Goal: Information Seeking & Learning: Find specific fact

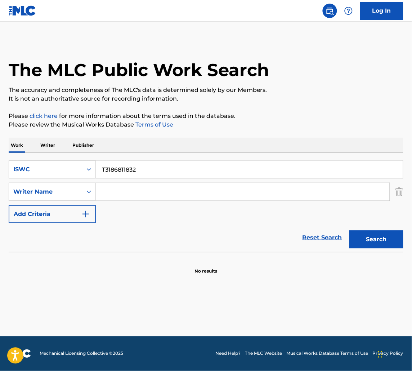
drag, startPoint x: 149, startPoint y: 164, endPoint x: 8, endPoint y: 170, distance: 141.7
click at [8, 170] on div "The MLC Public Work Search The accuracy and completeness of The MLC's data is d…" at bounding box center [206, 157] width 412 height 235
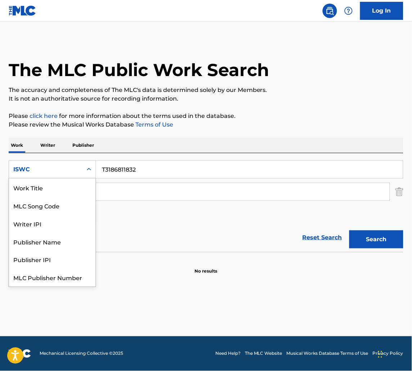
click at [18, 173] on div "ISWC" at bounding box center [45, 169] width 65 height 9
click at [34, 187] on div "Work Title" at bounding box center [52, 187] width 86 height 18
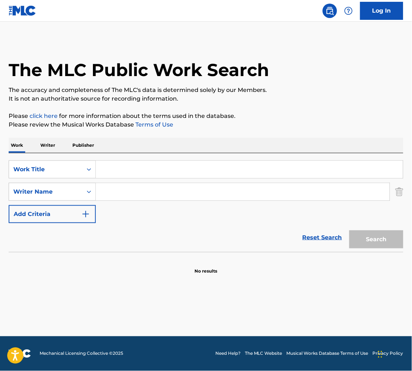
click at [166, 170] on input "Search Form" at bounding box center [249, 169] width 307 height 17
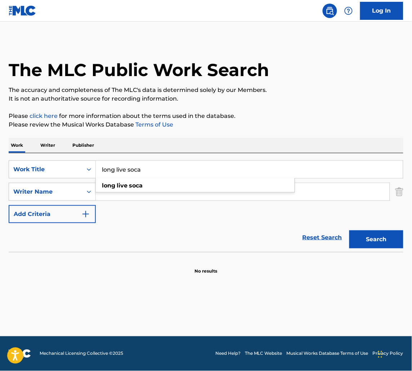
type input "long live soca"
click at [349, 230] on button "Search" at bounding box center [376, 239] width 54 height 18
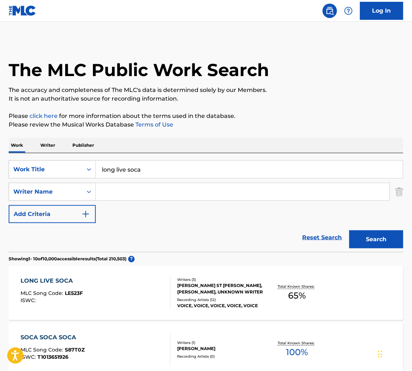
scroll to position [144, 0]
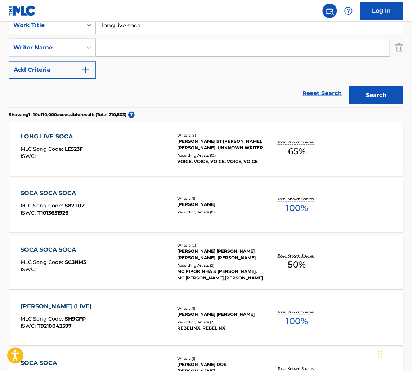
click at [129, 154] on div "LONG LIVE SOCA MLC Song Code : LE523F ISWC :" at bounding box center [96, 149] width 150 height 32
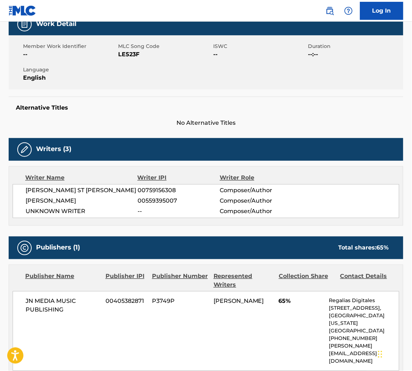
scroll to position [118, 0]
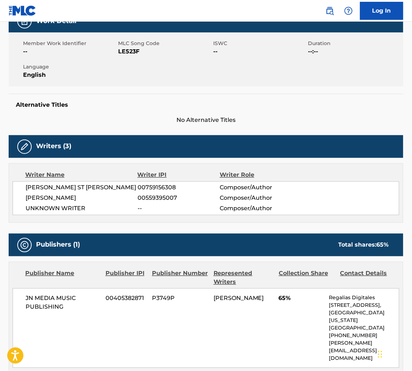
click at [322, 106] on h5 "Alternative Titles" at bounding box center [206, 104] width 380 height 7
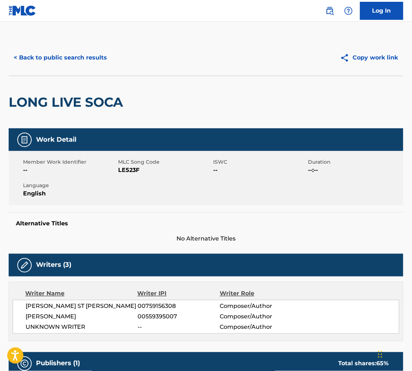
click at [85, 53] on button "< Back to public search results" at bounding box center [60, 58] width 103 height 18
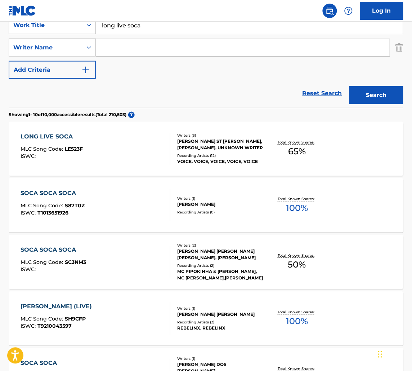
drag, startPoint x: 152, startPoint y: 26, endPoint x: -5, endPoint y: 19, distance: 157.5
click at [0, 19] on html "Accessibility Screen-Reader Guide, Feedback, and Issue Reporting | New window C…" at bounding box center [206, 41] width 412 height 371
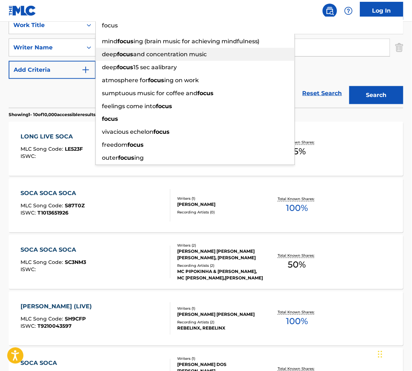
type input "focus"
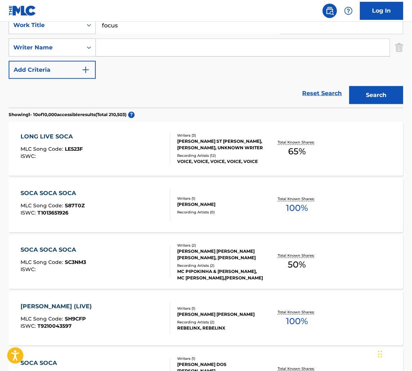
click at [57, 102] on div "Reset Search Search" at bounding box center [206, 93] width 395 height 29
click at [148, 34] on div "SearchWithCriteria108ac563-007c-4873-b481-12cff450998b Work Title focus SearchW…" at bounding box center [206, 47] width 395 height 63
click at [143, 42] on input "Search Form" at bounding box center [243, 47] width 294 height 17
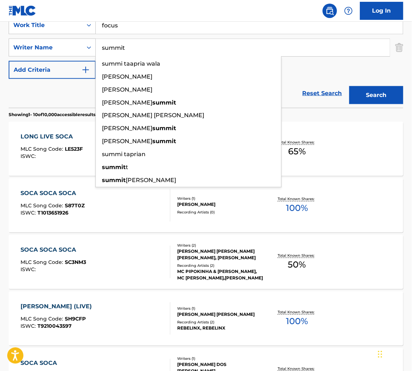
click at [349, 86] on button "Search" at bounding box center [376, 95] width 54 height 18
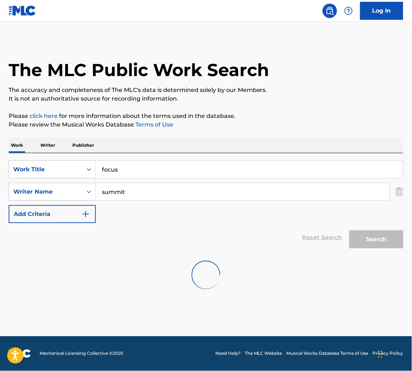
scroll to position [0, 0]
click at [379, 243] on button "Search" at bounding box center [376, 239] width 54 height 18
click at [0, 147] on html "Accessibility Screen-Reader Guide, Feedback, and Issue Reporting | New window C…" at bounding box center [206, 185] width 412 height 371
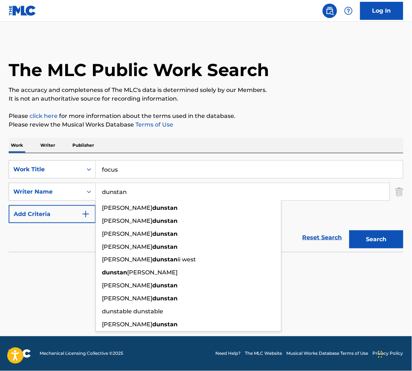
type input "dunstan"
click at [349, 230] on button "Search" at bounding box center [376, 239] width 54 height 18
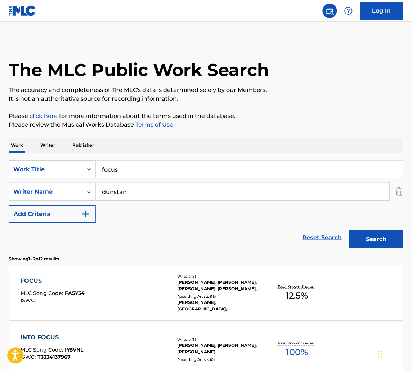
click at [152, 293] on div "FOCUS MLC Song Code : FA5Y54 ISWC :" at bounding box center [96, 293] width 150 height 32
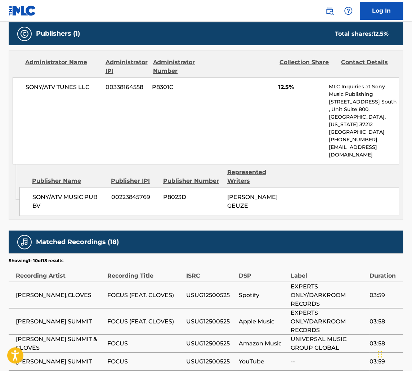
scroll to position [350, 0]
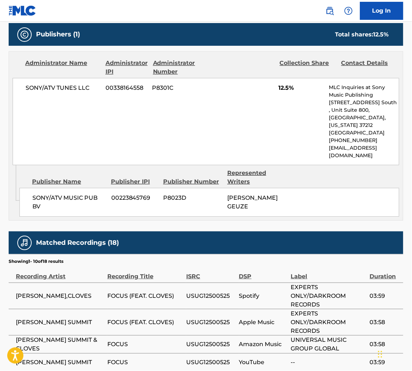
click at [308, 188] on div "SONY/ATV MUSIC PUB BV 00223845769 P8023D FREDERIK FREEK GEUZE" at bounding box center [209, 202] width 380 height 29
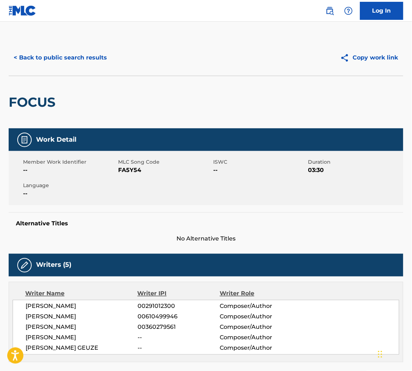
click at [86, 56] on button "< Back to public search results" at bounding box center [60, 58] width 103 height 18
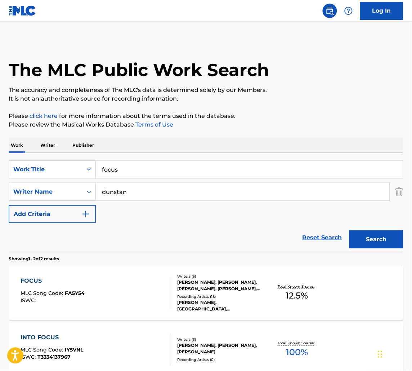
drag, startPoint x: 116, startPoint y: 167, endPoint x: -210, endPoint y: 115, distance: 329.5
click at [0, 115] on html "Accessibility Screen-Reader Guide, Feedback, and Issue Reporting | New window C…" at bounding box center [206, 185] width 412 height 371
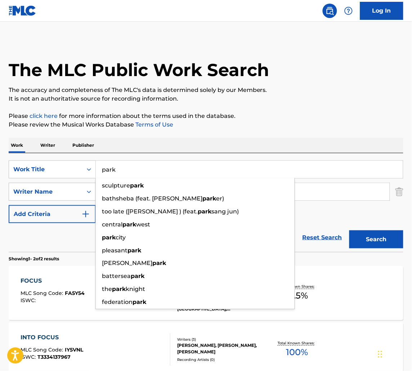
type input "park"
click at [220, 130] on div "The MLC Public Work Search The accuracy and completeness of The MLC's data is d…" at bounding box center [206, 225] width 412 height 371
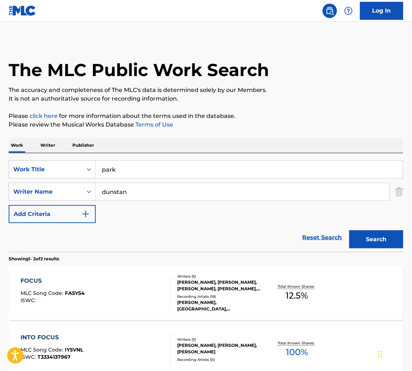
drag, startPoint x: 134, startPoint y: 197, endPoint x: -9, endPoint y: 174, distance: 145.4
click at [0, 174] on html "Accessibility Screen-Reader Guide, Feedback, and Issue Reporting | New window C…" at bounding box center [206, 185] width 412 height 371
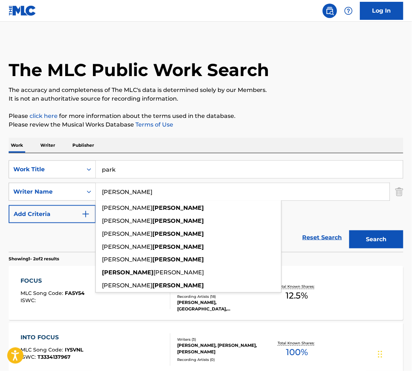
type input "frasure"
click at [349, 230] on button "Search" at bounding box center [376, 239] width 54 height 18
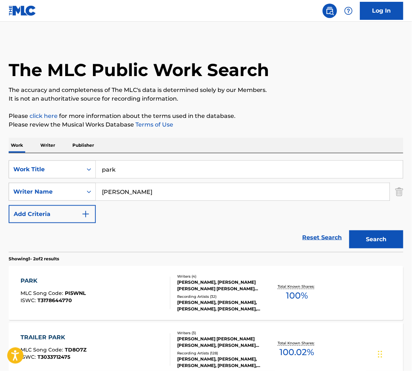
click at [126, 294] on div "PARK MLC Song Code : PI5WNL ISWC : T3178644770" at bounding box center [96, 293] width 150 height 32
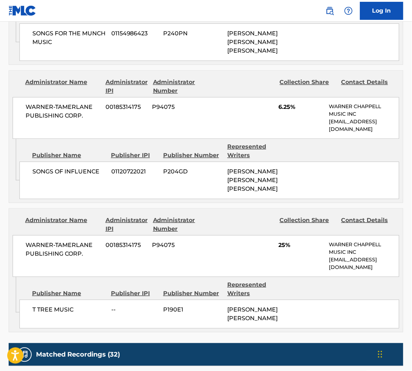
scroll to position [1350, 0]
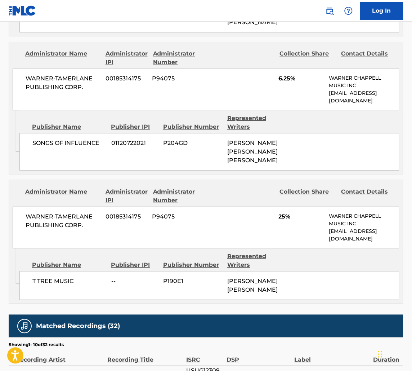
click at [269, 206] on div "WARNER-TAMERLANE PUBLISHING CORP. 00185314175 P94075 25% WARNER CHAPPELL MUSIC …" at bounding box center [206, 227] width 387 height 42
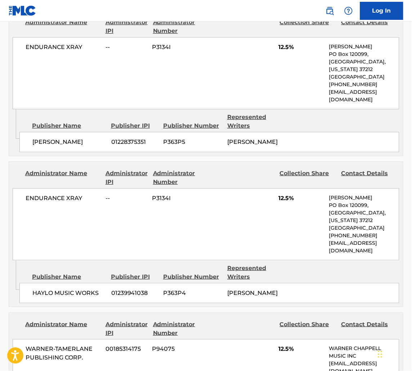
scroll to position [940, 0]
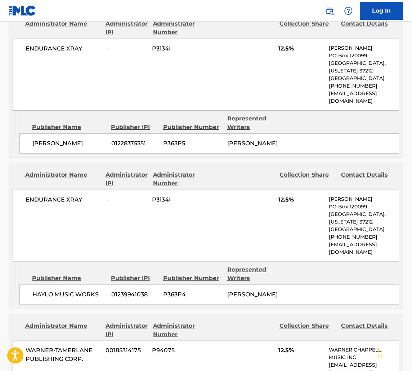
click at [286, 189] on div "ENDURANCE XRAY -- P3134I 12.5% Drew Bragg PO Box 120099, Nashville, Tennessee 3…" at bounding box center [206, 225] width 387 height 72
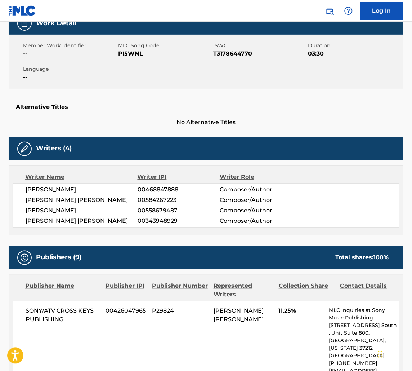
scroll to position [0, 0]
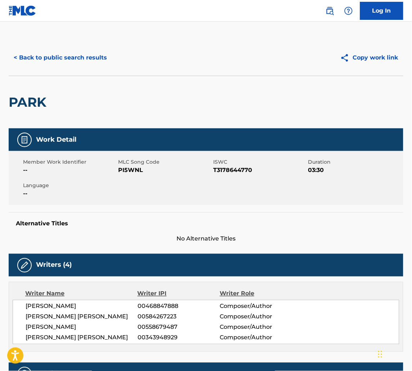
click at [86, 53] on button "< Back to public search results" at bounding box center [60, 58] width 103 height 18
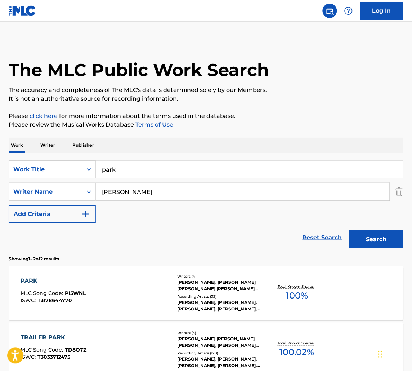
drag, startPoint x: 139, startPoint y: 164, endPoint x: -161, endPoint y: 161, distance: 300.0
click at [0, 161] on html "Accessibility Screen-Reader Guide, Feedback, and Issue Reporting | New window C…" at bounding box center [206, 185] width 412 height 371
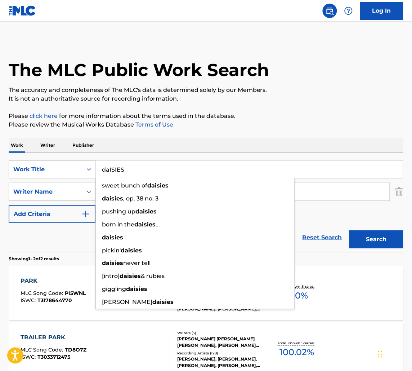
type input "daISIES"
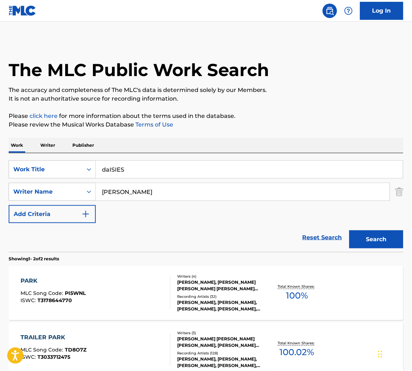
click at [195, 129] on p "Please review the Musical Works Database Terms of Use" at bounding box center [206, 124] width 395 height 9
drag, startPoint x: 135, startPoint y: 191, endPoint x: 3, endPoint y: 194, distance: 131.5
click at [3, 194] on div "The MLC Public Work Search The accuracy and completeness of The MLC's data is d…" at bounding box center [206, 225] width 412 height 371
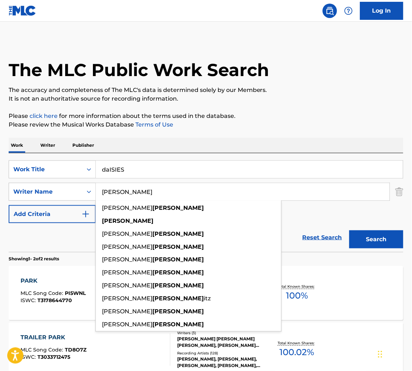
type input "bieber"
click at [349, 230] on button "Search" at bounding box center [376, 239] width 54 height 18
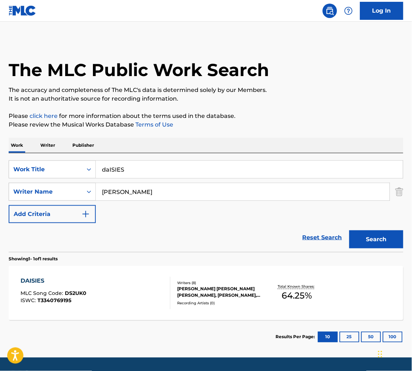
click at [132, 296] on div "DAISIES MLC Song Code : DS2UK0 ISWC : T3340769195" at bounding box center [96, 293] width 150 height 32
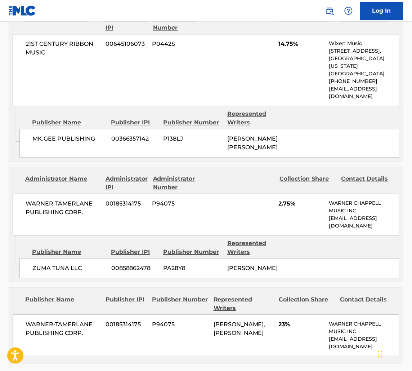
scroll to position [836, 0]
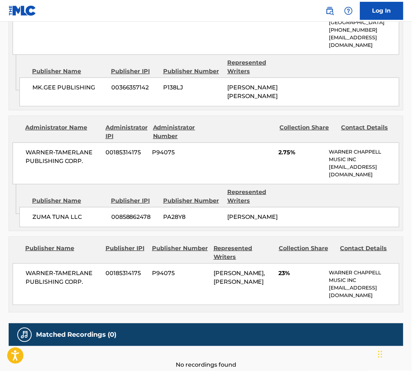
click at [287, 142] on div "WARNER-TAMERLANE PUBLISHING CORP. 00185314175 P94075 2.75% WARNER CHAPPELL MUSI…" at bounding box center [206, 163] width 387 height 42
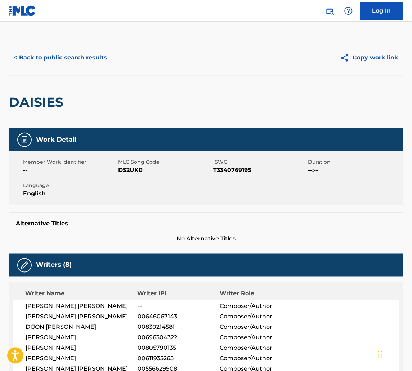
click at [86, 55] on button "< Back to public search results" at bounding box center [60, 58] width 103 height 18
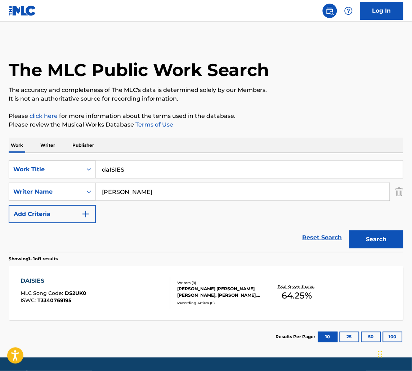
drag, startPoint x: 147, startPoint y: 170, endPoint x: -68, endPoint y: 117, distance: 221.5
click at [0, 117] on html "Accessibility Screen-Reader Guide, Feedback, and Issue Reporting | New window C…" at bounding box center [206, 185] width 412 height 371
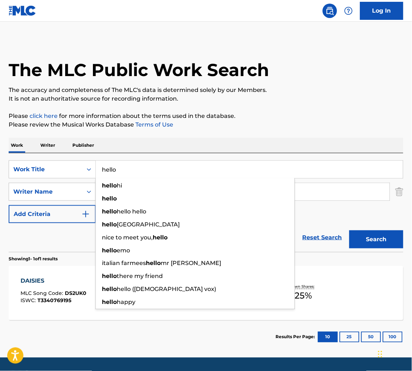
type input "hello"
click at [209, 134] on div "The MLC Public Work Search The accuracy and completeness of The MLC's data is d…" at bounding box center [206, 197] width 412 height 314
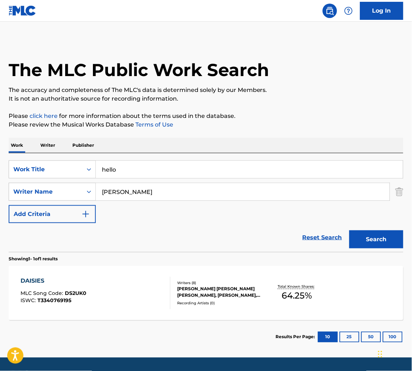
drag, startPoint x: 142, startPoint y: 194, endPoint x: -239, endPoint y: 187, distance: 380.4
click at [0, 187] on html "Accessibility Screen-Reader Guide, Feedback, and Issue Reporting | New window C…" at bounding box center [206, 185] width 412 height 371
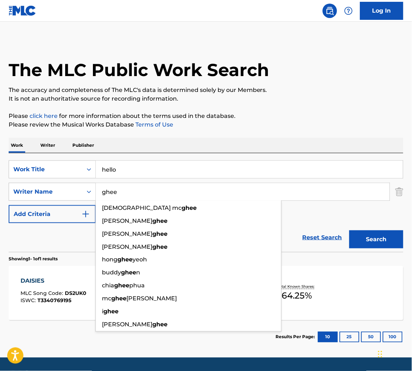
click at [349, 230] on button "Search" at bounding box center [376, 239] width 54 height 18
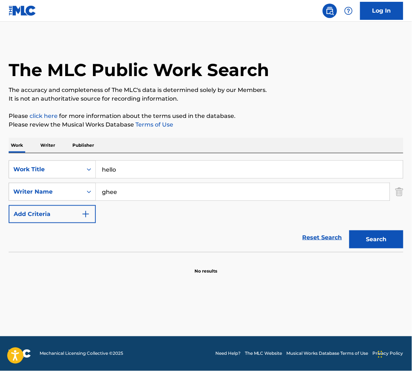
click at [301, 99] on p "It is not an authoritative source for recording information." at bounding box center [206, 98] width 395 height 9
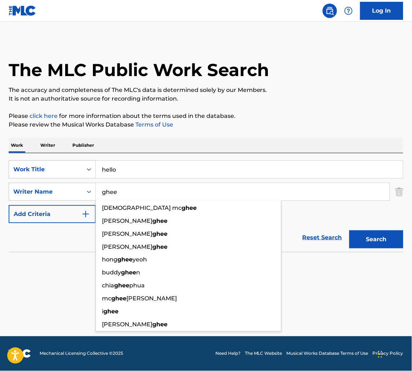
drag, startPoint x: 131, startPoint y: 191, endPoint x: 4, endPoint y: 166, distance: 130.4
click at [4, 166] on div "The MLC Public Work Search The accuracy and completeness of The MLC's data is d…" at bounding box center [206, 157] width 412 height 235
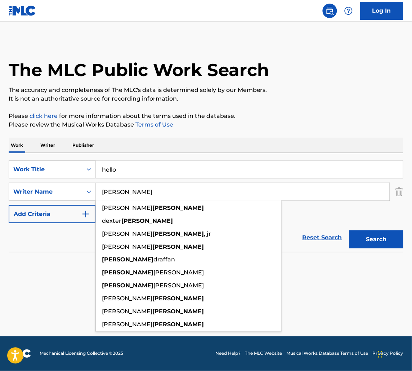
click at [349, 230] on button "Search" at bounding box center [376, 239] width 54 height 18
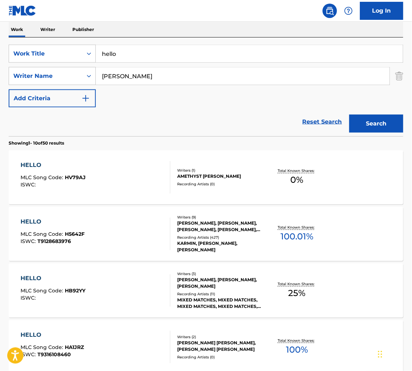
scroll to position [122, 0]
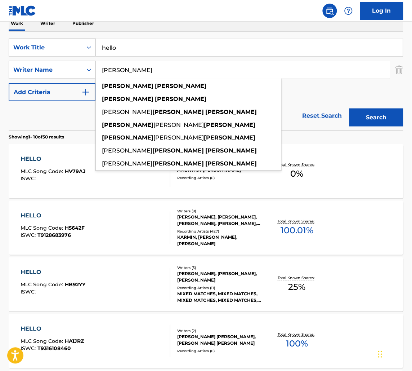
type input "kelly emmanuel"
click at [349, 108] on button "Search" at bounding box center [376, 117] width 54 height 18
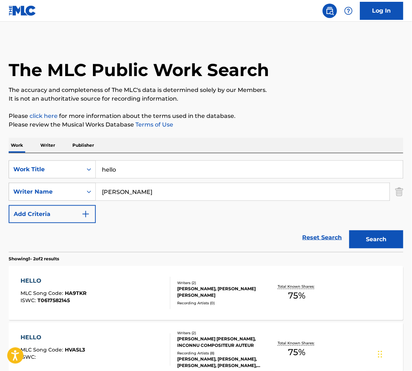
click at [142, 295] on div "HELLO MLC Song Code : HA9TKR ISWC : T0617582145" at bounding box center [96, 293] width 150 height 32
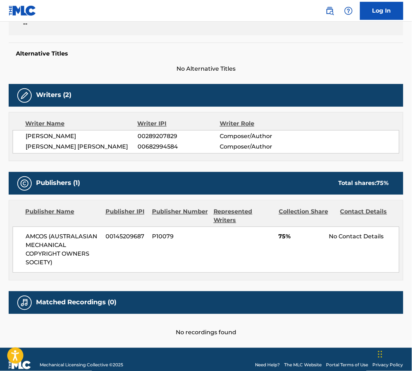
scroll to position [181, 0]
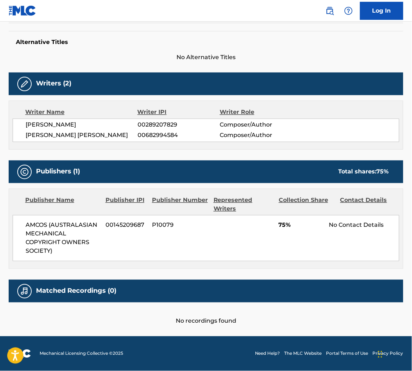
click at [323, 128] on div "ROBERT SEDKY 00289207829 Composer/Author" at bounding box center [212, 125] width 373 height 9
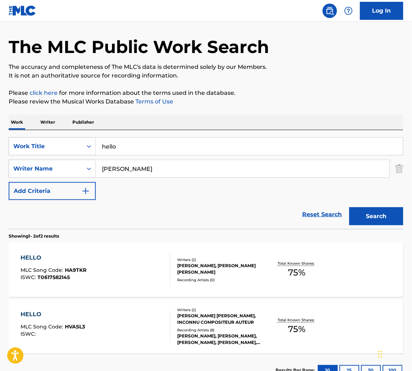
scroll to position [31, 0]
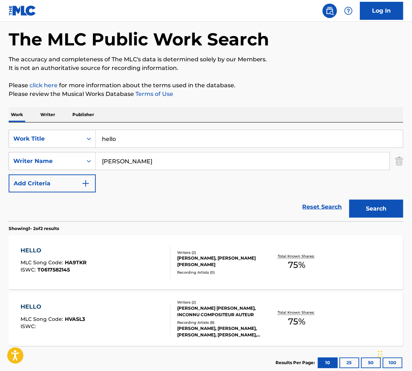
click at [161, 308] on div "HELLO MLC Song Code : HVASL3 ISWC :" at bounding box center [96, 319] width 150 height 32
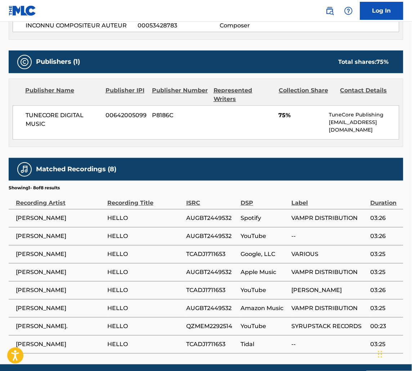
scroll to position [291, 0]
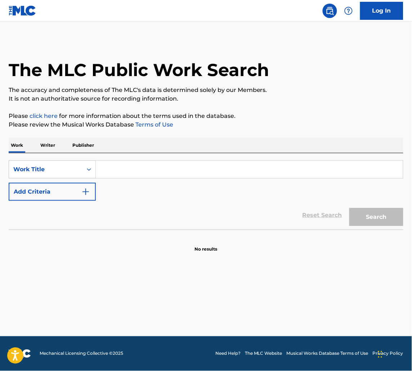
click at [142, 167] on input "Search Form" at bounding box center [249, 169] width 307 height 17
click at [80, 179] on div "SearchWithCriteriadac7e417-874b-4ca3-8101-f543e61b372f Work Title Add Criteria" at bounding box center [206, 180] width 395 height 40
click at [67, 167] on div "Work Title" at bounding box center [45, 169] width 65 height 9
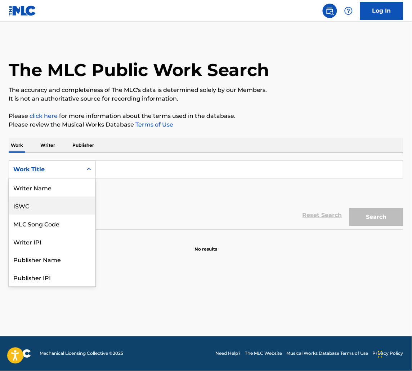
click at [32, 205] on div "ISWC" at bounding box center [52, 205] width 86 height 18
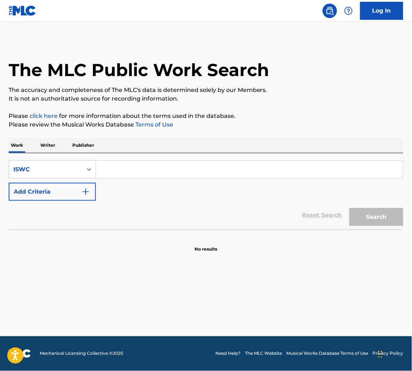
click at [135, 168] on input "Search Form" at bounding box center [249, 169] width 307 height 17
paste input "T3303221703"
type input "T3303221703"
click at [349, 208] on button "Search" at bounding box center [376, 217] width 54 height 18
click at [102, 168] on input "T3303221703" at bounding box center [249, 169] width 307 height 17
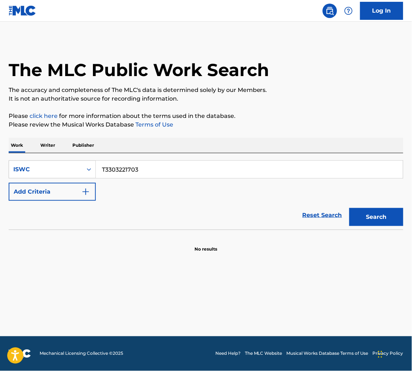
click at [349, 208] on button "Search" at bounding box center [376, 217] width 54 height 18
click at [370, 212] on button "Search" at bounding box center [376, 217] width 54 height 18
click at [53, 168] on div "ISWC" at bounding box center [45, 169] width 65 height 9
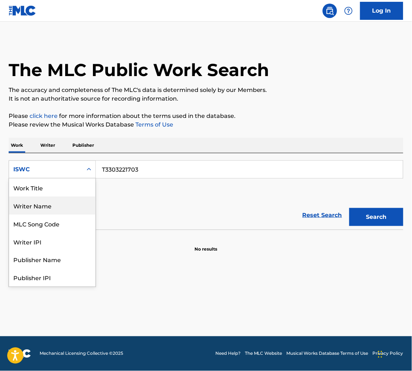
click at [39, 191] on div "Work Title" at bounding box center [52, 187] width 86 height 18
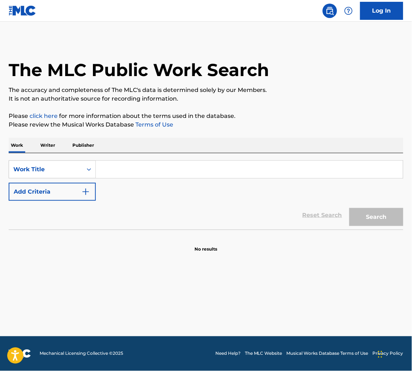
click at [137, 174] on input "Search Form" at bounding box center [249, 169] width 307 height 17
paste input "T3303221703"
drag, startPoint x: 137, startPoint y: 174, endPoint x: -44, endPoint y: 139, distance: 184.9
click at [0, 139] on html "Accessibility Screen-Reader Guide, Feedback, and Issue Reporting | New window L…" at bounding box center [206, 185] width 412 height 371
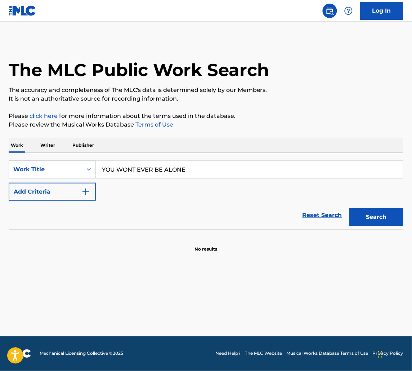
type input "YOU WONT EVER BE ALONE"
click at [47, 194] on button "Add Criteria" at bounding box center [52, 192] width 87 height 18
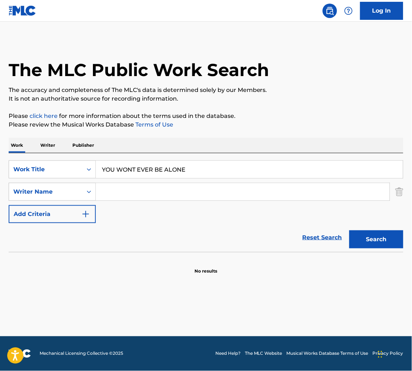
click at [107, 190] on input "Search Form" at bounding box center [243, 191] width 294 height 17
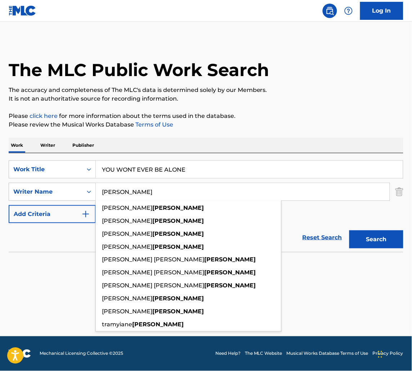
click at [349, 230] on button "Search" at bounding box center [376, 239] width 54 height 18
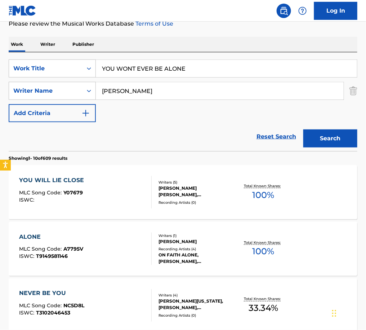
scroll to position [100, 0]
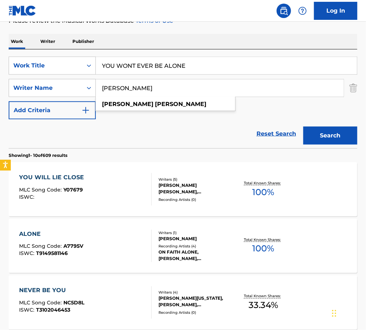
type input "[PERSON_NAME]"
click at [303, 126] on button "Search" at bounding box center [330, 135] width 54 height 18
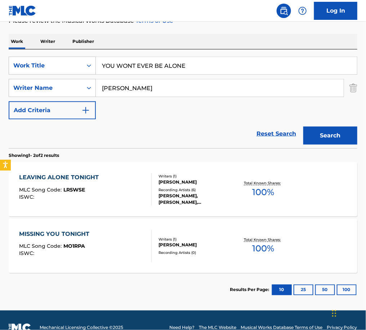
drag, startPoint x: 200, startPoint y: 66, endPoint x: -199, endPoint y: 43, distance: 399.7
click at [0, 43] on html "Accessibility Screen-Reader Guide, Feedback, and Issue Reporting | New window L…" at bounding box center [183, 65] width 366 height 330
paste input "Missing you tonight"
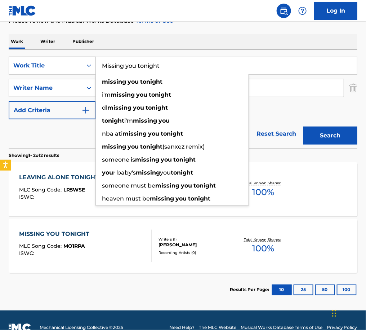
type input "Missing you tonight"
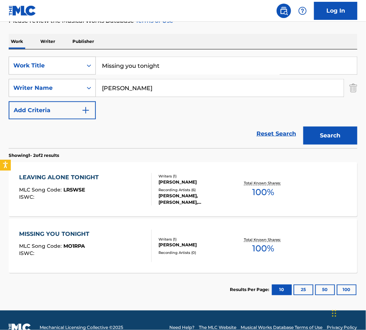
drag, startPoint x: 301, startPoint y: 92, endPoint x: -84, endPoint y: 76, distance: 385.3
click at [0, 76] on html "Accessibility Screen-Reader Guide, Feedback, and Issue Reporting | New window L…" at bounding box center [183, 65] width 366 height 330
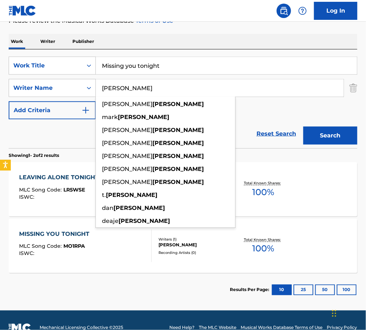
type input "[PERSON_NAME]"
click at [303, 126] on button "Search" at bounding box center [330, 135] width 54 height 18
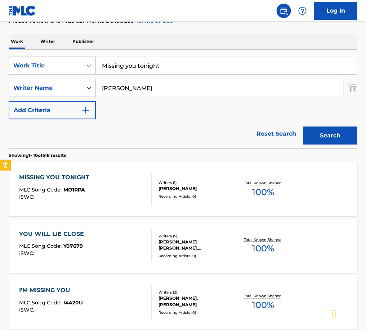
click at [152, 193] on div "Writers ( 1 ) [PERSON_NAME] Recording Artists ( 0 )" at bounding box center [193, 189] width 83 height 19
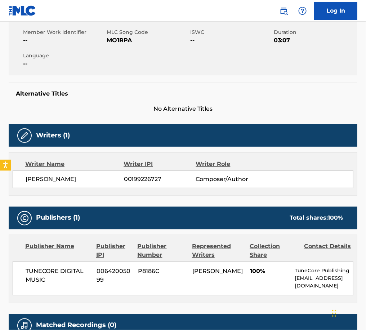
scroll to position [133, 0]
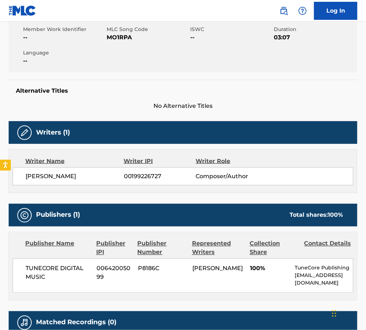
click at [36, 95] on div "Alternative Titles No Alternative Titles" at bounding box center [183, 95] width 349 height 31
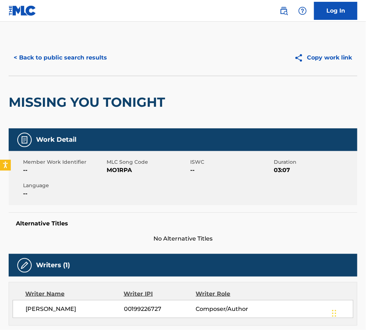
click at [104, 56] on button "< Back to public search results" at bounding box center [60, 58] width 103 height 18
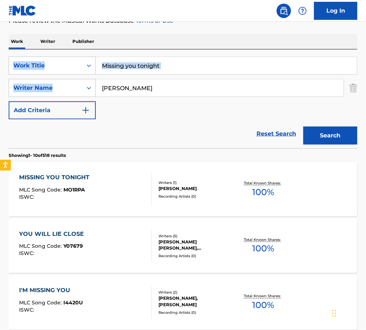
drag, startPoint x: 168, startPoint y: 75, endPoint x: -120, endPoint y: 64, distance: 288.0
click at [0, 64] on html "Accessibility Screen-Reader Guide, Feedback, and Issue Reporting | New window L…" at bounding box center [183, 65] width 366 height 330
click at [131, 65] on input "Missing you tonight" at bounding box center [226, 65] width 261 height 17
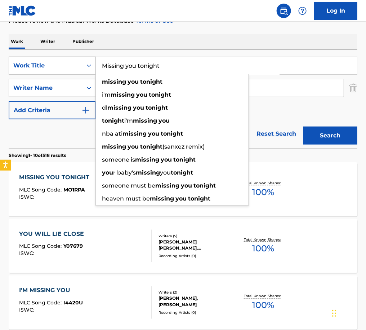
drag, startPoint x: 161, startPoint y: 68, endPoint x: 63, endPoint y: 66, distance: 98.7
click at [63, 66] on div "SearchWithCriteria68f4b7b5-d319-4ffa-ac20-2938c09b0752 Work Title Missing you t…" at bounding box center [183, 66] width 349 height 18
paste input "SAVE ME"
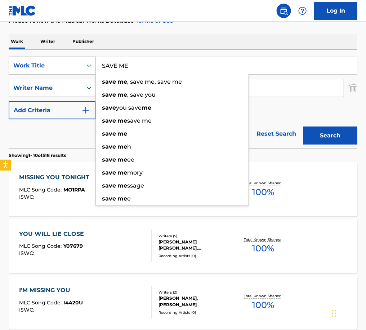
type input "SAVE ME"
click at [303, 126] on button "Search" at bounding box center [330, 135] width 54 height 18
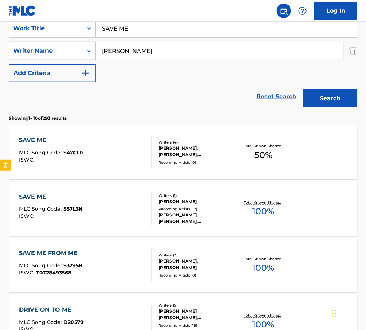
scroll to position [143, 0]
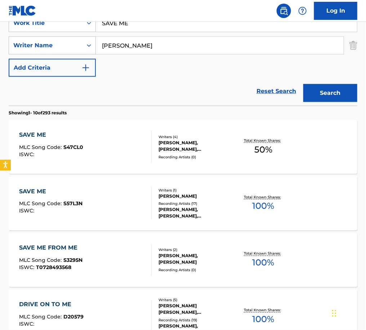
click at [108, 192] on div "SAVE ME MLC Song Code : S57L3N ISWC :" at bounding box center [85, 203] width 133 height 32
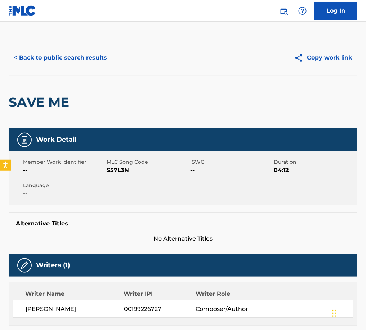
click at [87, 51] on button "< Back to public search results" at bounding box center [60, 58] width 103 height 18
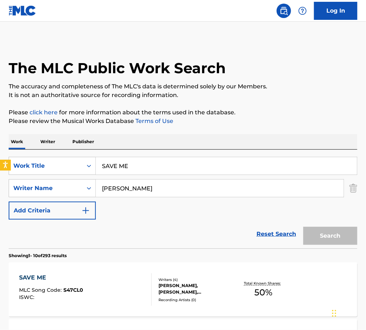
scroll to position [143, 0]
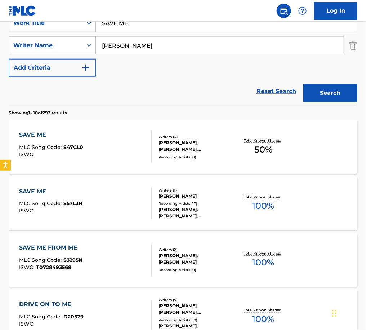
drag, startPoint x: 130, startPoint y: 26, endPoint x: -70, endPoint y: 5, distance: 201.3
click at [0, 5] on html "Accessibility Screen-Reader Guide, Feedback, and Issue Reporting | New window L…" at bounding box center [183, 22] width 366 height 330
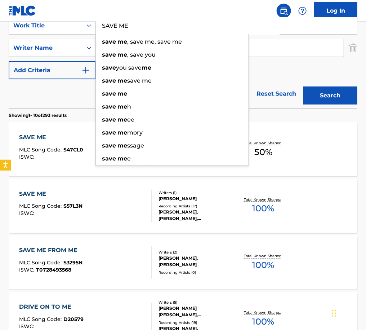
paste input "[US_STATE] GRAY"
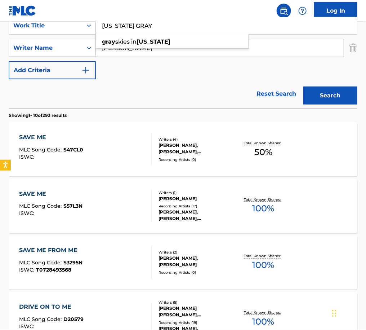
type input "[US_STATE] GRAY"
drag, startPoint x: 264, startPoint y: 46, endPoint x: -44, endPoint y: 57, distance: 308.9
click at [0, 57] on html "Accessibility Screen-Reader Guide, Feedback, and Issue Reporting | New window L…" at bounding box center [183, 25] width 366 height 330
click at [303, 86] on button "Search" at bounding box center [330, 95] width 54 height 18
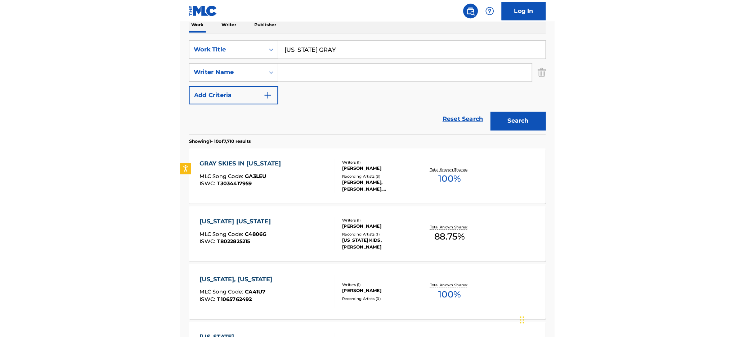
scroll to position [0, 0]
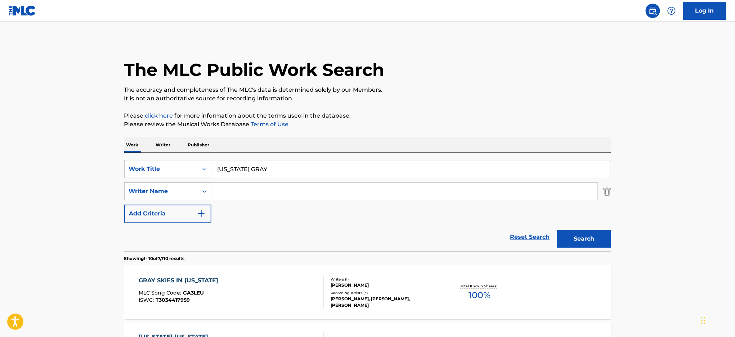
click at [412, 234] on button "Search" at bounding box center [584, 239] width 54 height 18
click at [256, 188] on input "Search Form" at bounding box center [404, 191] width 386 height 17
click at [249, 193] on input "Search Form" at bounding box center [404, 191] width 386 height 17
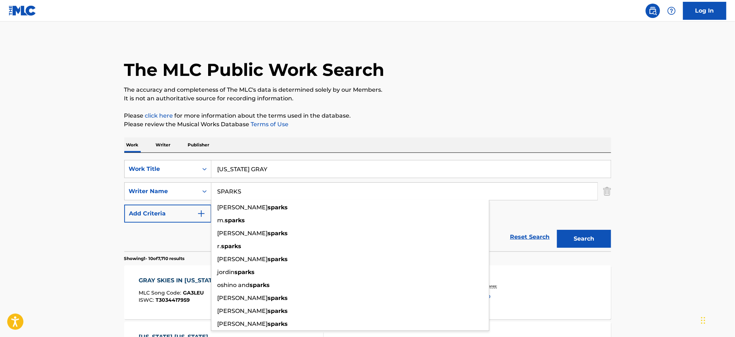
type input "SPARKS"
click at [412, 230] on button "Search" at bounding box center [584, 239] width 54 height 18
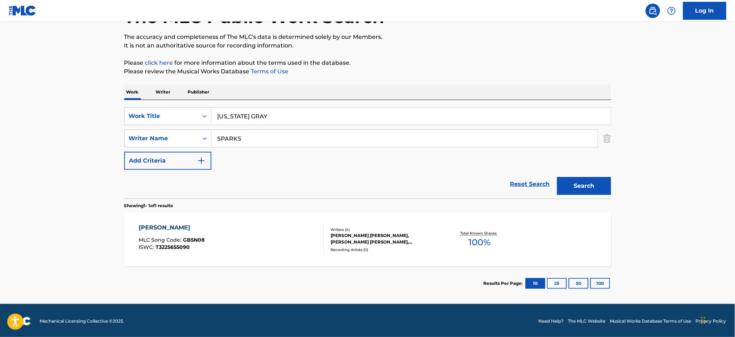
scroll to position [54, 0]
